Goal: Obtain resource: Download file/media

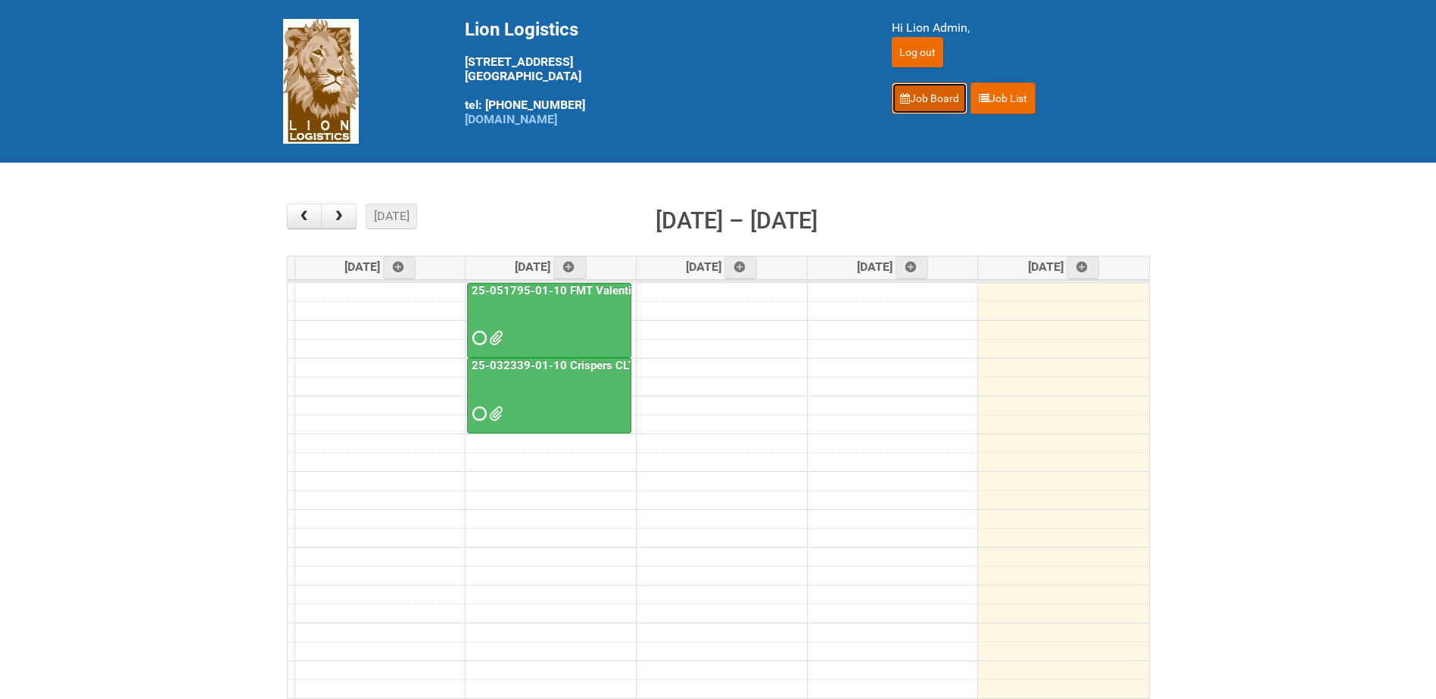
click at [926, 94] on link "Job Board" at bounding box center [930, 99] width 76 height 32
click at [337, 218] on span "button" at bounding box center [339, 216] width 14 height 12
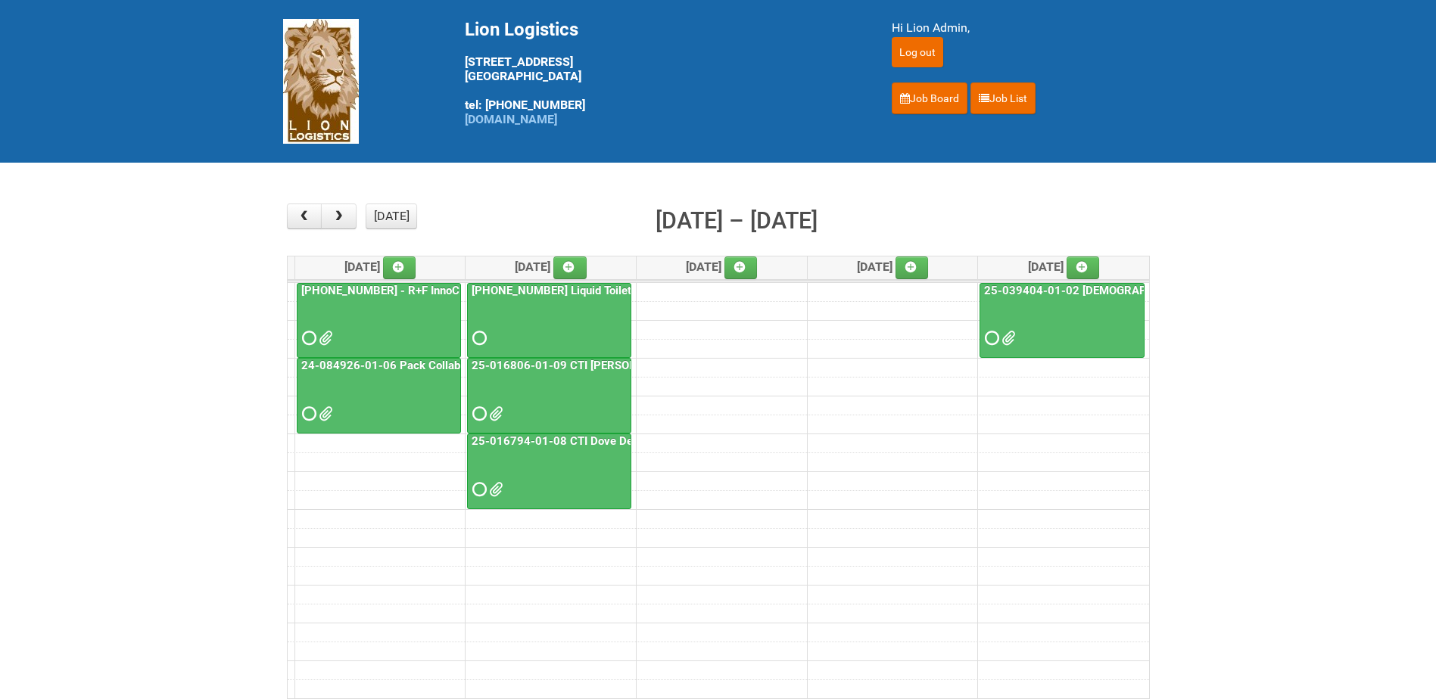
click at [386, 289] on link "[PHONE_NUMBER] - R+F InnoCPT" at bounding box center [387, 291] width 179 height 14
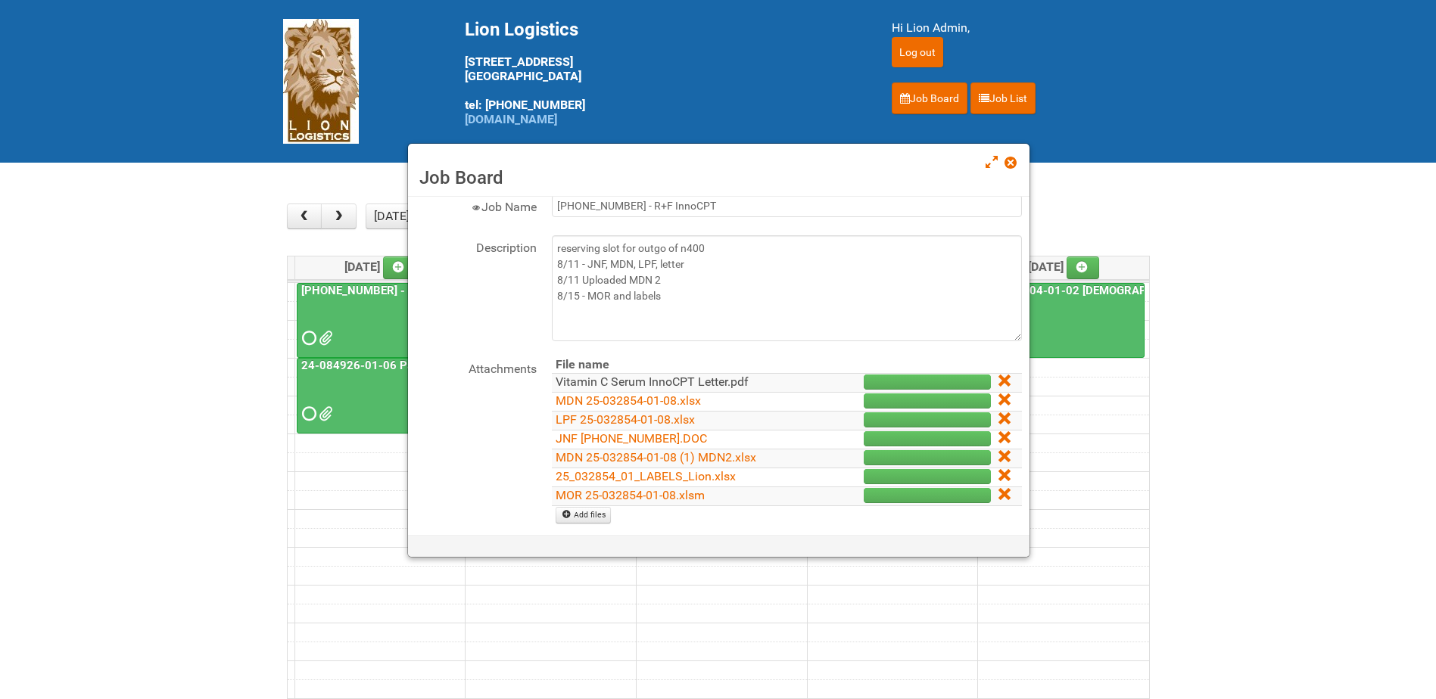
scroll to position [151, 0]
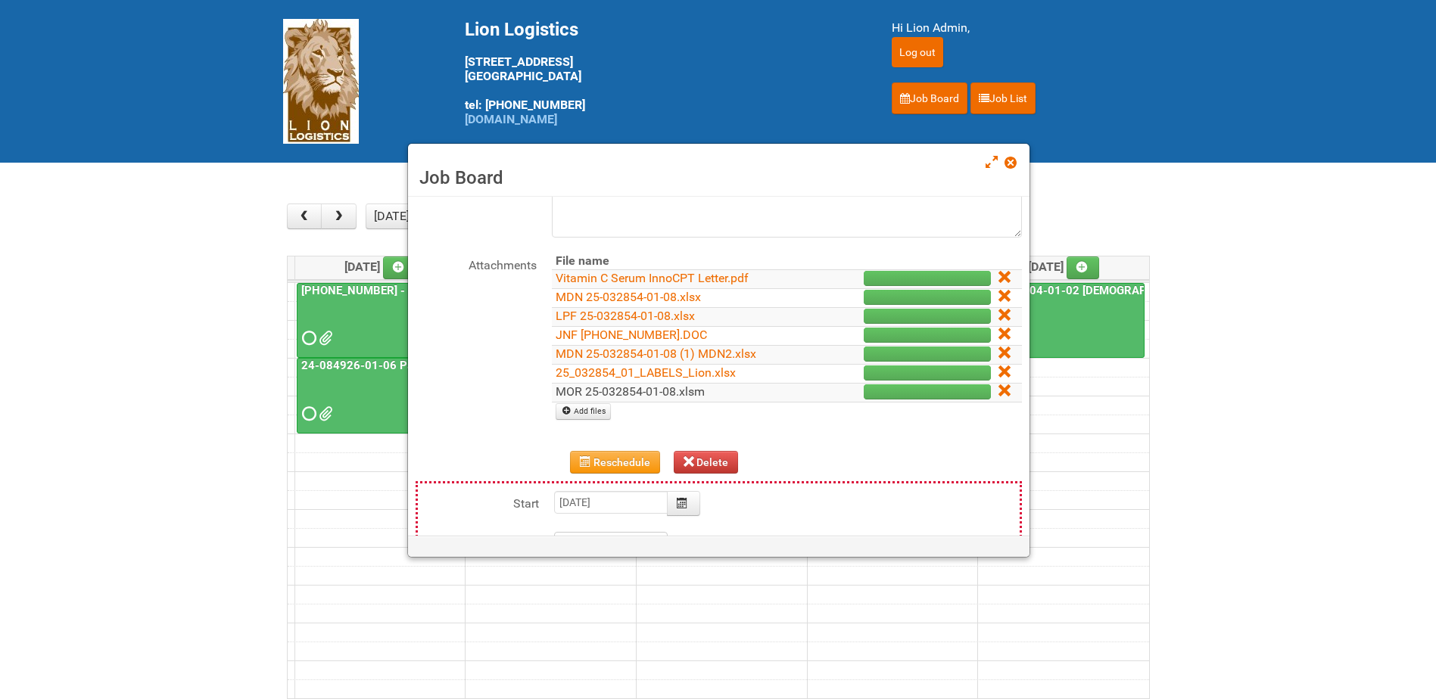
click at [649, 392] on link "MOR 25-032854-01-08.xlsm" at bounding box center [630, 392] width 149 height 14
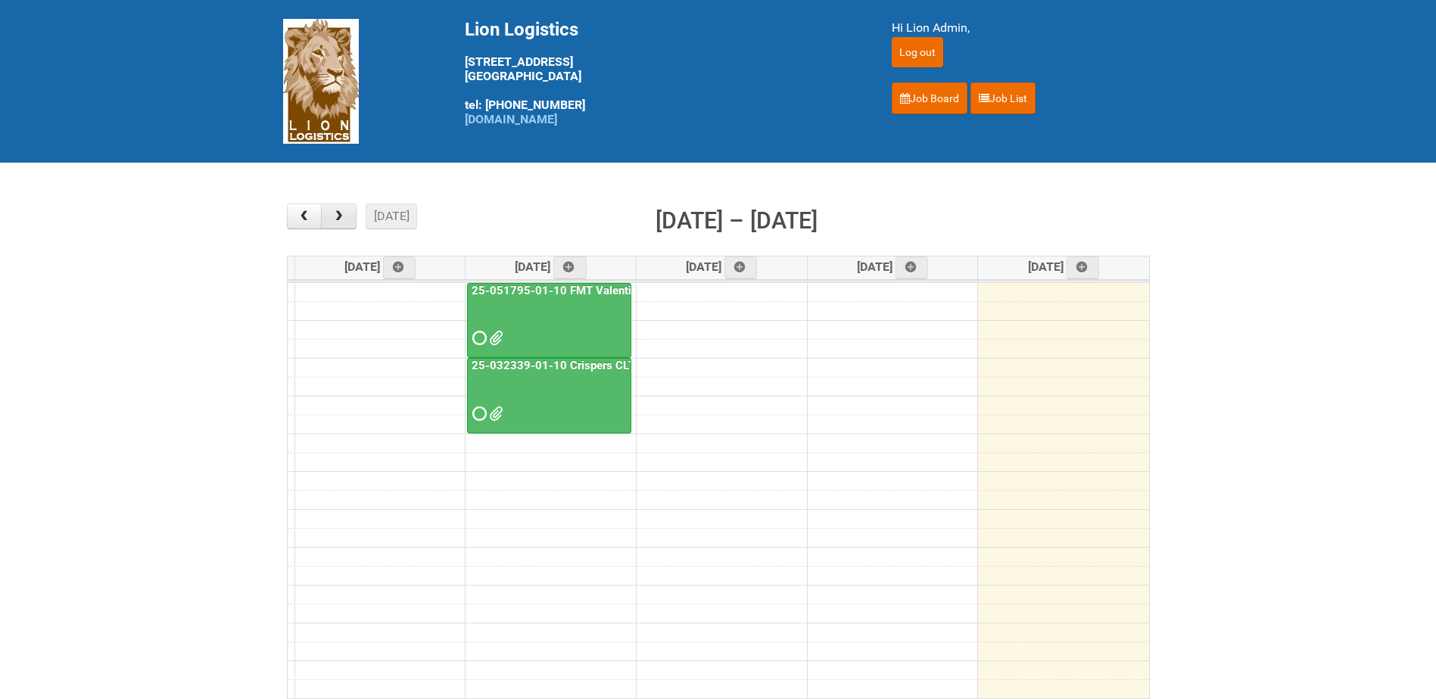
click at [335, 217] on span "button" at bounding box center [339, 216] width 14 height 12
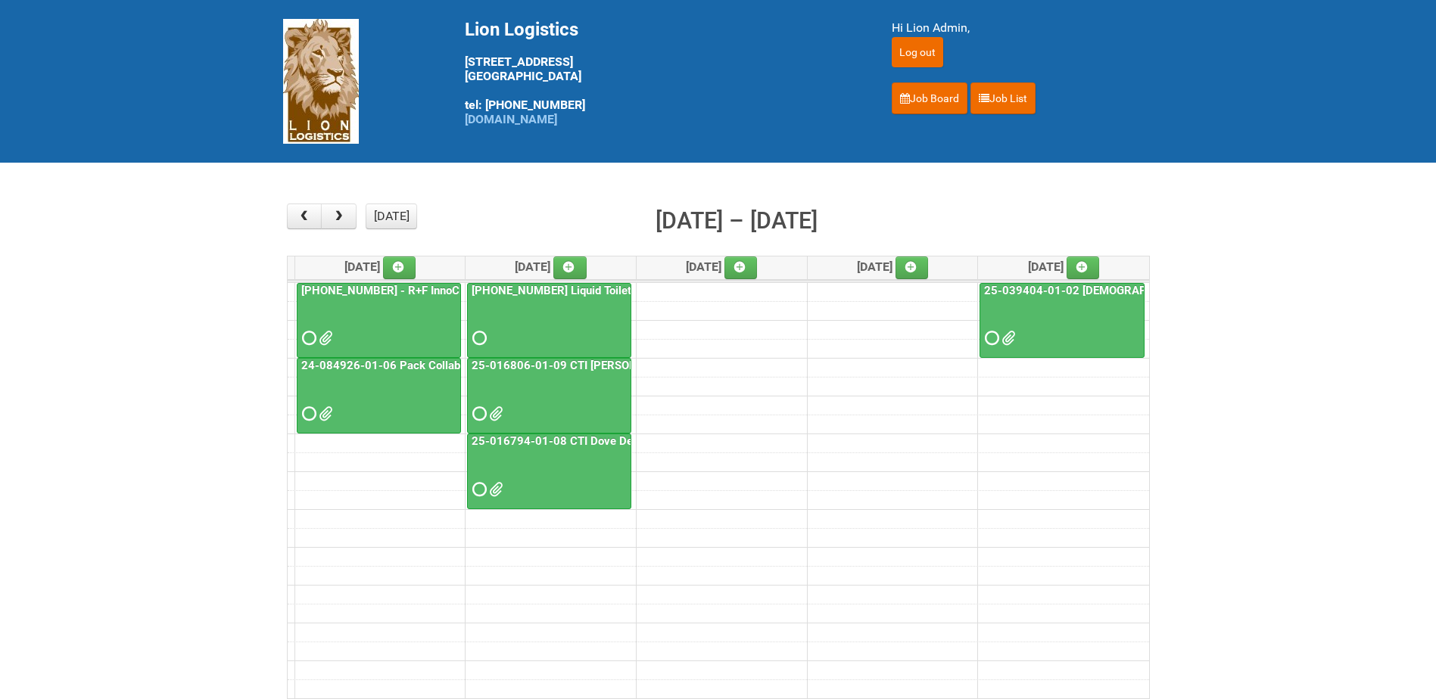
click at [375, 367] on link "24-084926-01-06 Pack Collab Wand Tint" at bounding box center [407, 366] width 219 height 14
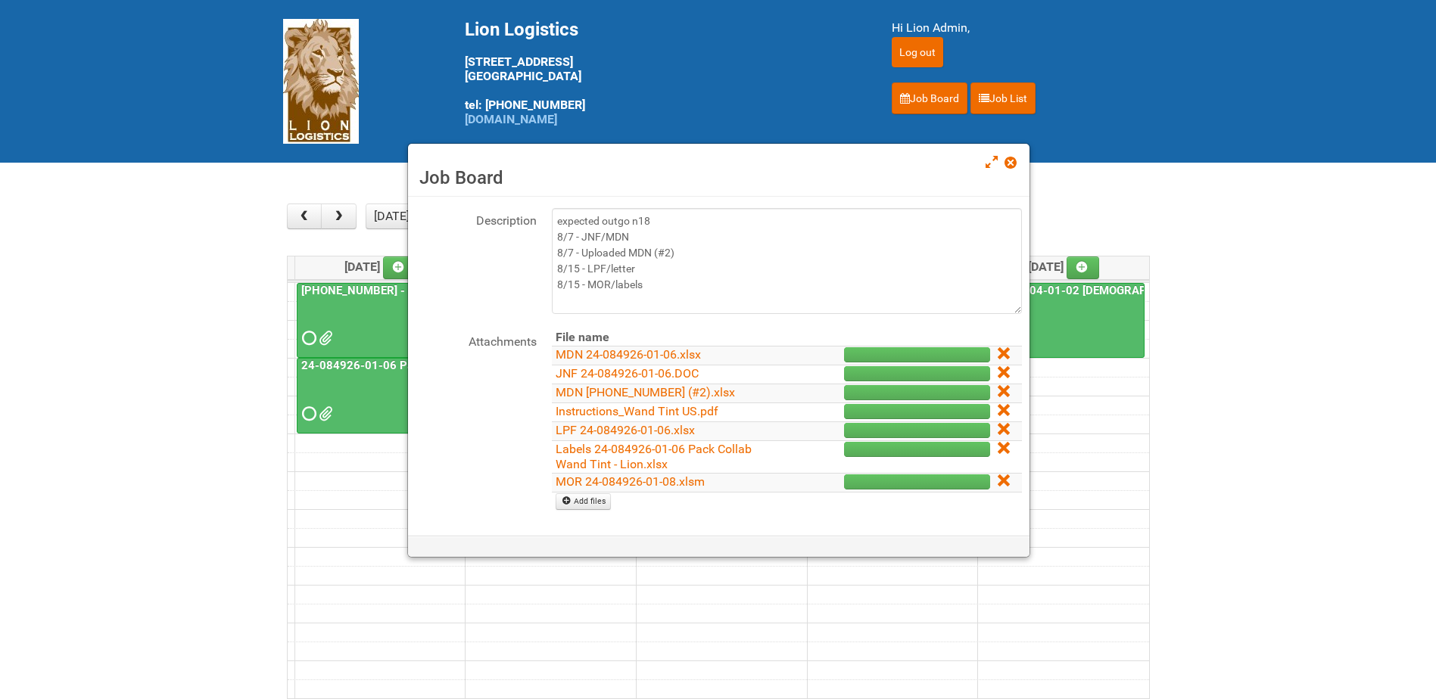
scroll to position [151, 0]
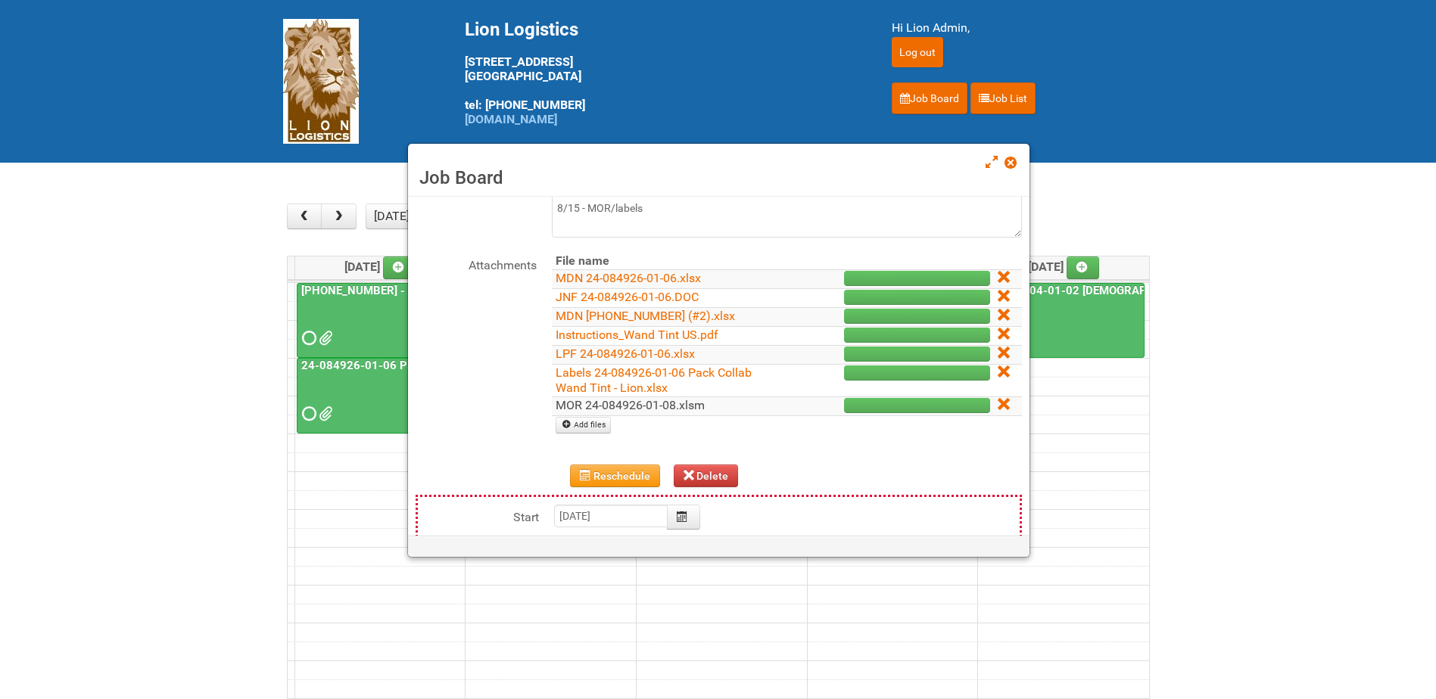
click at [659, 403] on link "MOR 24-084926-01-08.xlsm" at bounding box center [630, 405] width 149 height 14
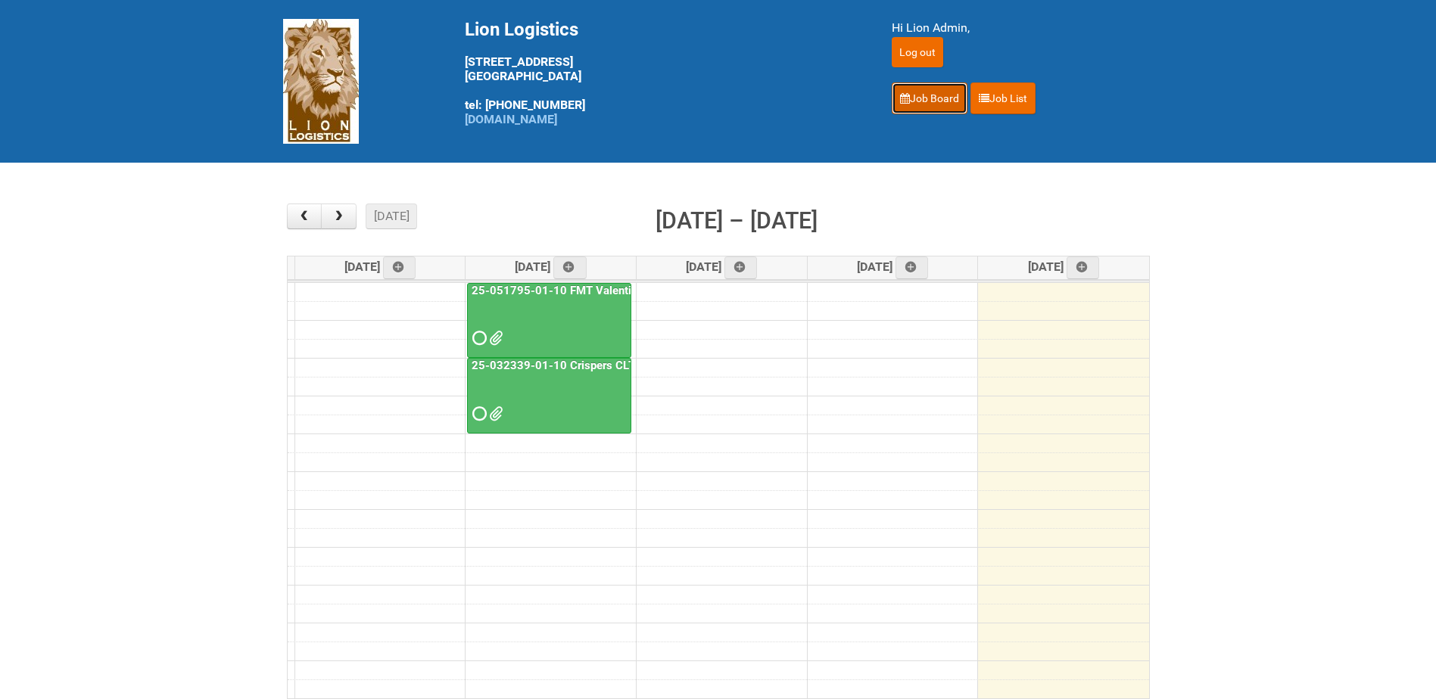
click at [920, 106] on link "Job Board" at bounding box center [930, 99] width 76 height 32
click at [347, 216] on button "button" at bounding box center [339, 217] width 36 height 26
